Goal: Information Seeking & Learning: Learn about a topic

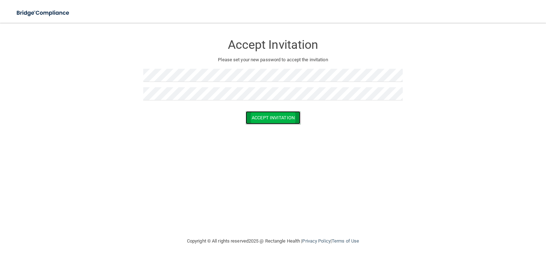
click at [286, 119] on button "Accept Invitation" at bounding box center [273, 117] width 55 height 13
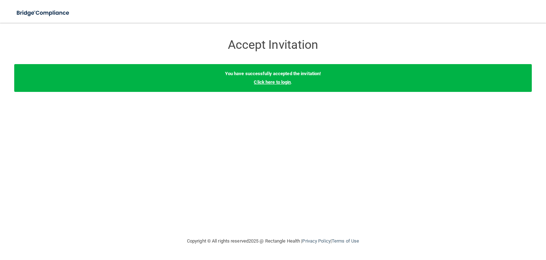
click at [286, 83] on link "Click here to login" at bounding box center [272, 81] width 37 height 5
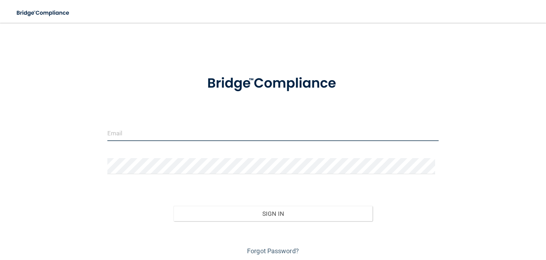
click at [137, 135] on input "email" at bounding box center [272, 133] width 331 height 16
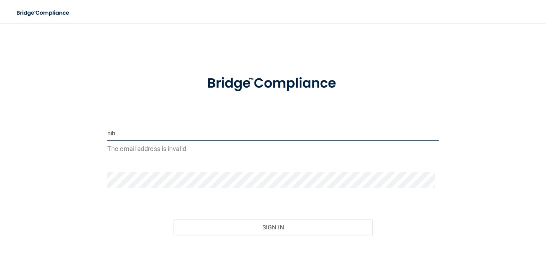
type input "[EMAIL_ADDRESS][DOMAIN_NAME]"
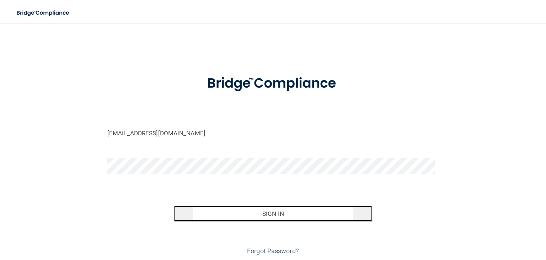
click at [248, 211] on button "Sign In" at bounding box center [273, 214] width 199 height 16
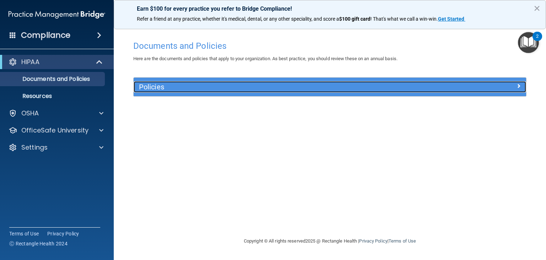
click at [522, 86] on div at bounding box center [477, 85] width 98 height 9
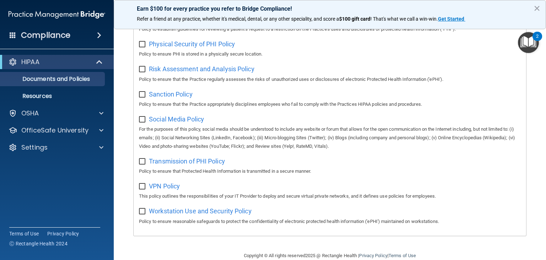
scroll to position [468, 0]
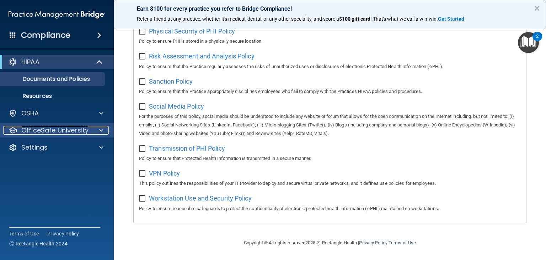
click at [66, 126] on p "OfficeSafe University" at bounding box center [54, 130] width 67 height 9
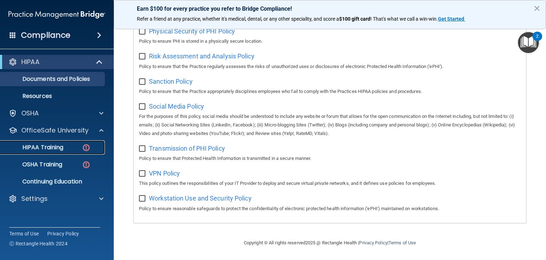
click at [71, 142] on link "HIPAA Training" at bounding box center [49, 147] width 112 height 14
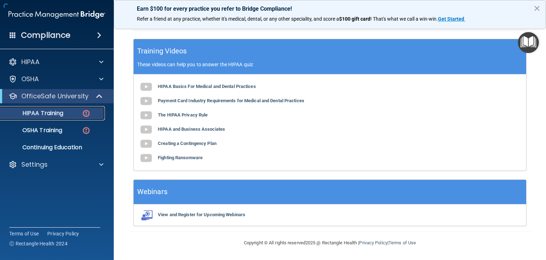
scroll to position [249, 0]
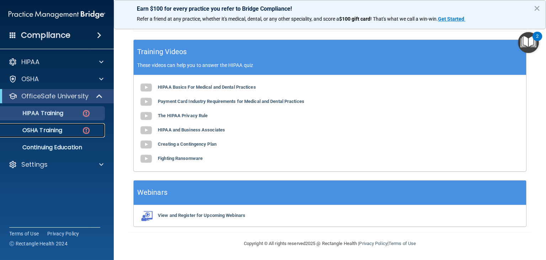
click at [88, 130] on img at bounding box center [86, 130] width 9 height 9
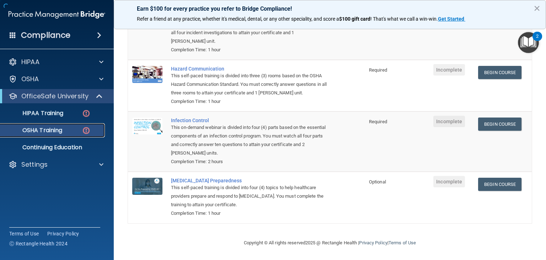
scroll to position [101, 0]
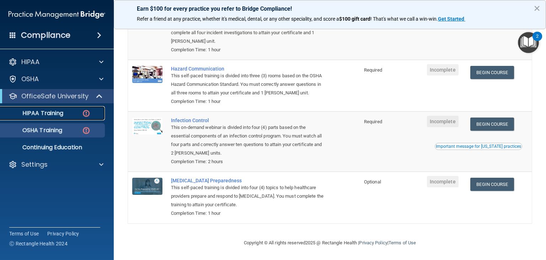
click at [47, 110] on p "HIPAA Training" at bounding box center [34, 113] width 59 height 7
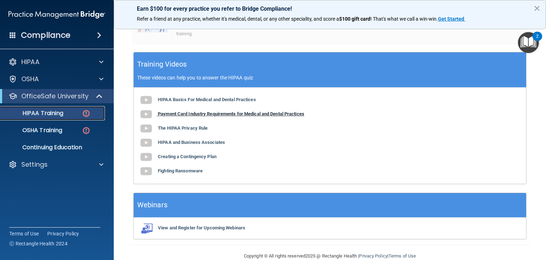
scroll to position [249, 0]
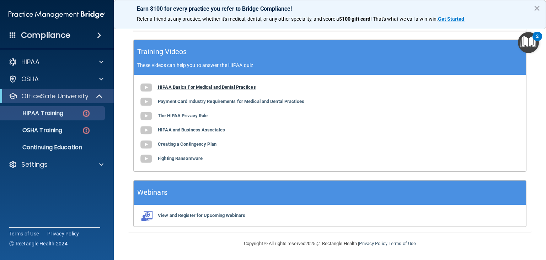
click at [239, 87] on b "HIPAA Basics For Medical and Dental Practices" at bounding box center [207, 86] width 98 height 5
click at [529, 42] on img "Open Resource Center, 2 new notifications" at bounding box center [528, 42] width 21 height 21
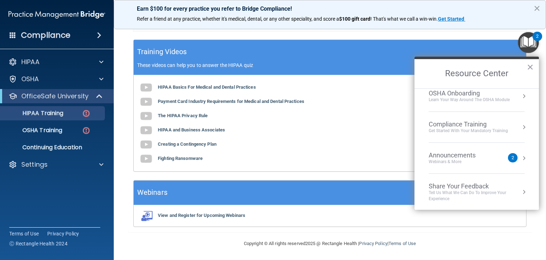
scroll to position [0, 0]
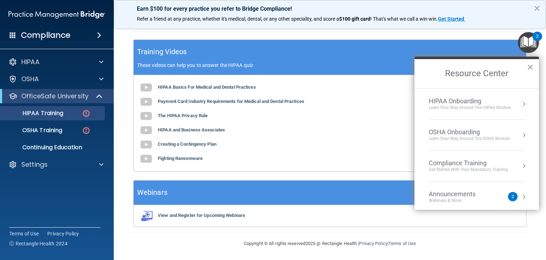
click at [528, 69] on button "×" at bounding box center [530, 66] width 7 height 11
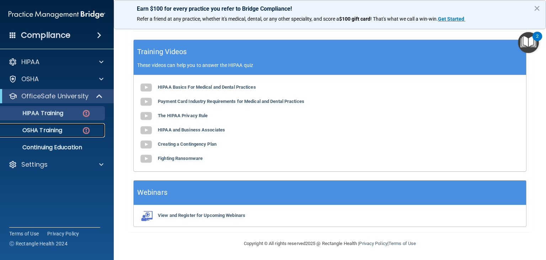
click at [60, 132] on p "OSHA Training" at bounding box center [34, 130] width 58 height 7
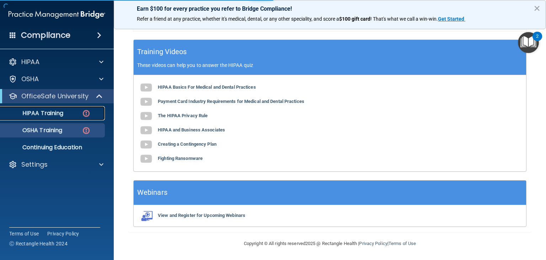
click at [53, 116] on p "HIPAA Training" at bounding box center [34, 113] width 59 height 7
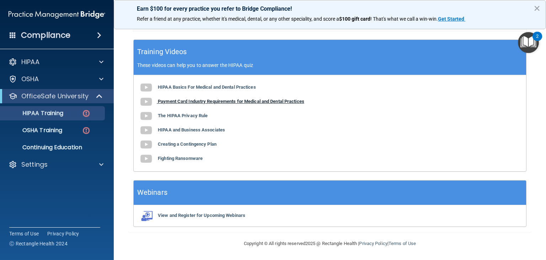
click at [236, 102] on b "Payment Card Industry Requirements for Medical and Dental Practices" at bounding box center [231, 100] width 147 height 5
click at [175, 115] on b "The HIPAA Privacy Rule" at bounding box center [183, 115] width 50 height 5
click at [217, 127] on b "HIPAA and Business Associates" at bounding box center [191, 129] width 67 height 5
click at [202, 143] on b "Creating a Contingency Plan" at bounding box center [187, 143] width 59 height 5
click at [192, 158] on b "Fighting Ransomware" at bounding box center [180, 157] width 45 height 5
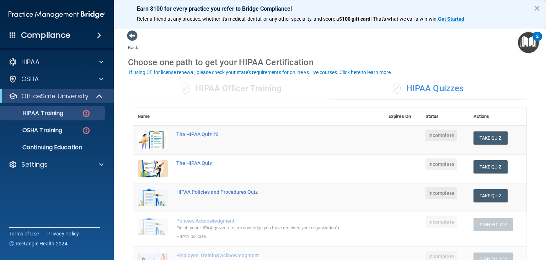
click at [253, 88] on div "✓ HIPAA Officer Training" at bounding box center [231, 88] width 197 height 21
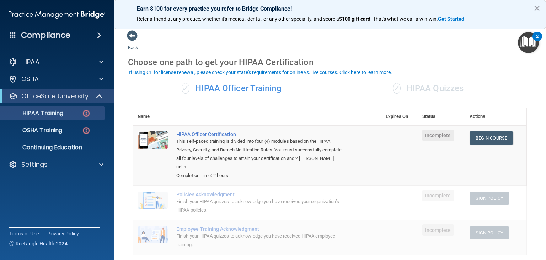
click at [423, 90] on div "✓ HIPAA Quizzes" at bounding box center [428, 88] width 197 height 21
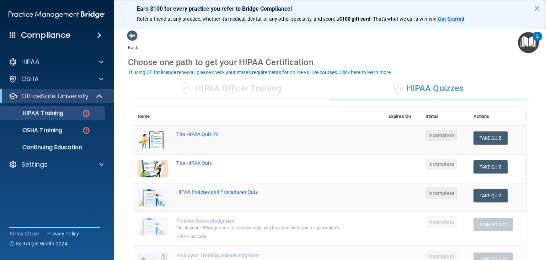
click at [241, 89] on div "✓ HIPAA Officer Training" at bounding box center [231, 88] width 197 height 21
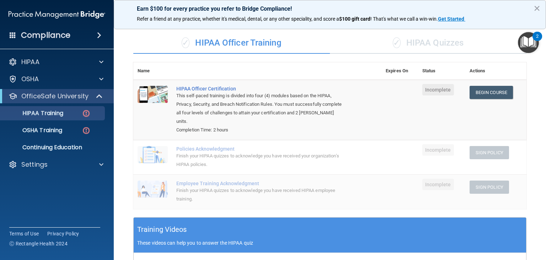
scroll to position [43, 0]
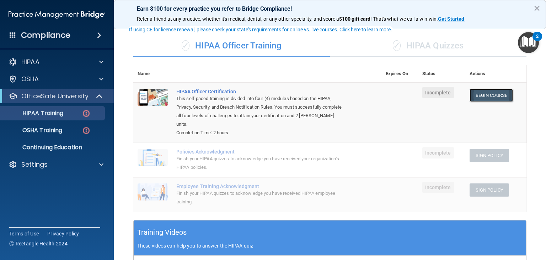
click at [489, 92] on link "Begin Course" at bounding box center [491, 95] width 43 height 13
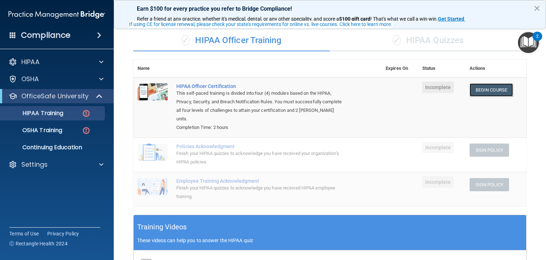
scroll to position [48, 0]
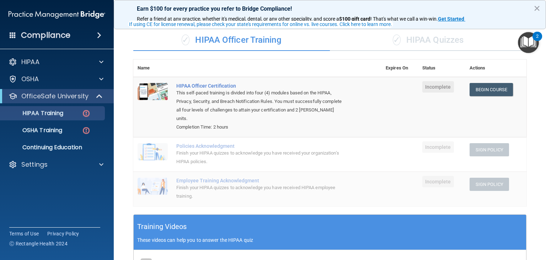
click at [410, 46] on div "✓ HIPAA Quizzes" at bounding box center [428, 40] width 197 height 21
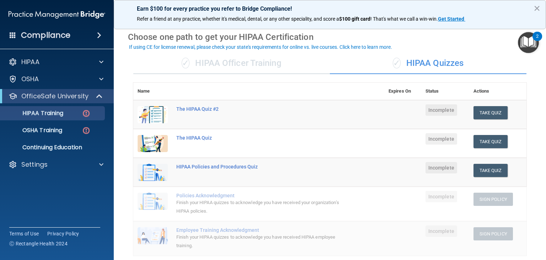
scroll to position [19, 0]
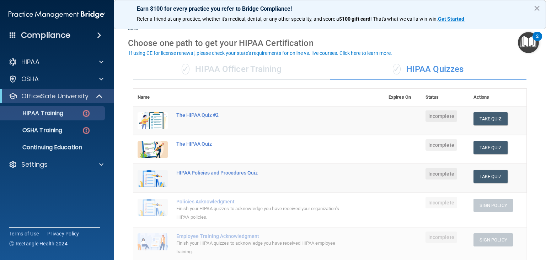
click at [250, 70] on div "✓ HIPAA Officer Training" at bounding box center [231, 69] width 197 height 21
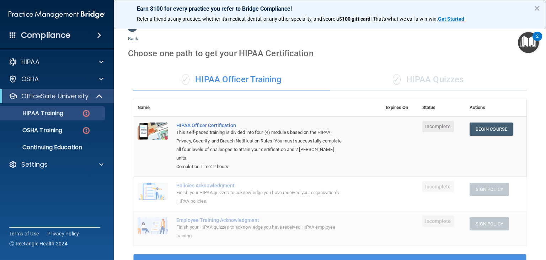
scroll to position [0, 0]
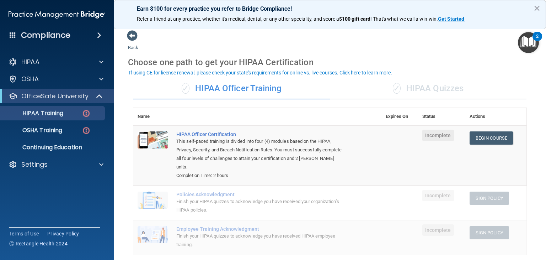
click at [497, 66] on div "Choose one path to get your HIPAA Certification" at bounding box center [330, 62] width 404 height 21
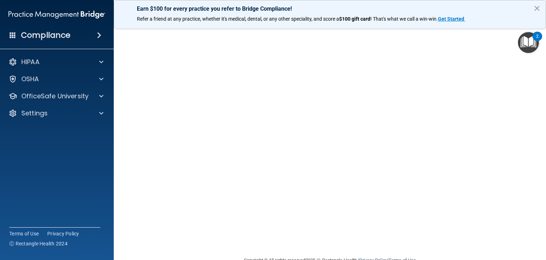
scroll to position [40, 0]
click at [537, 8] on button "×" at bounding box center [537, 7] width 7 height 11
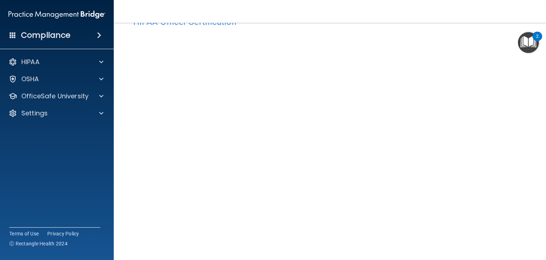
scroll to position [23, 0]
